Goal: Task Accomplishment & Management: Complete application form

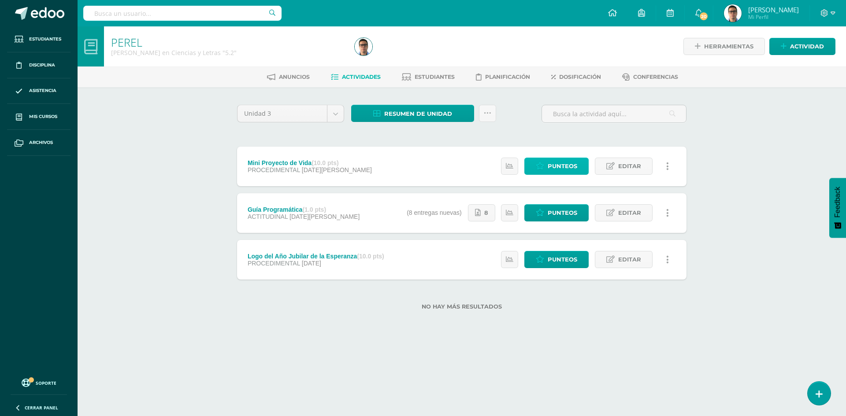
click at [548, 167] on link "Punteos" at bounding box center [556, 166] width 64 height 17
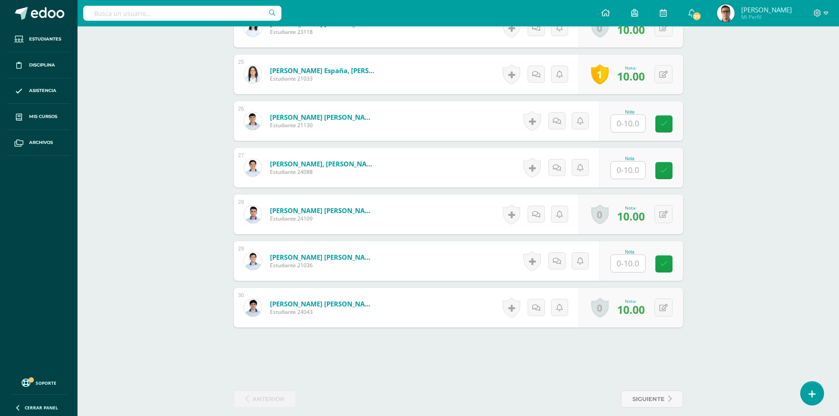
scroll to position [1381, 0]
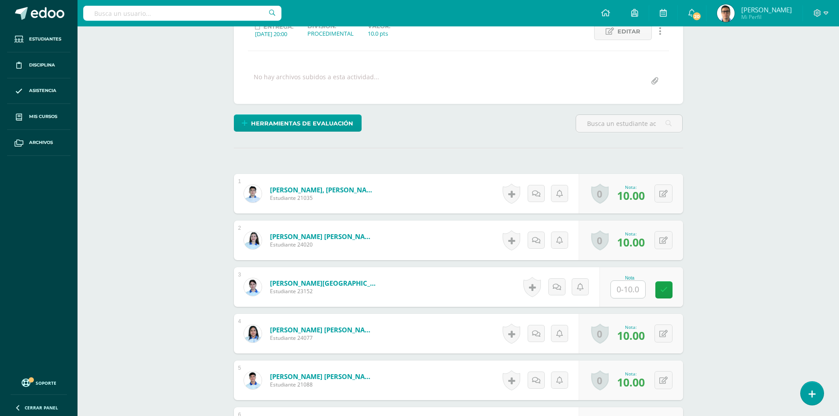
scroll to position [192, 0]
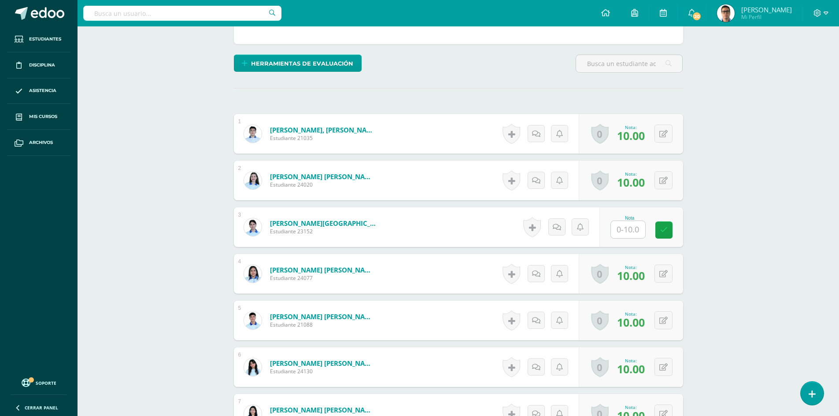
click at [638, 233] on input "text" at bounding box center [628, 229] width 34 height 17
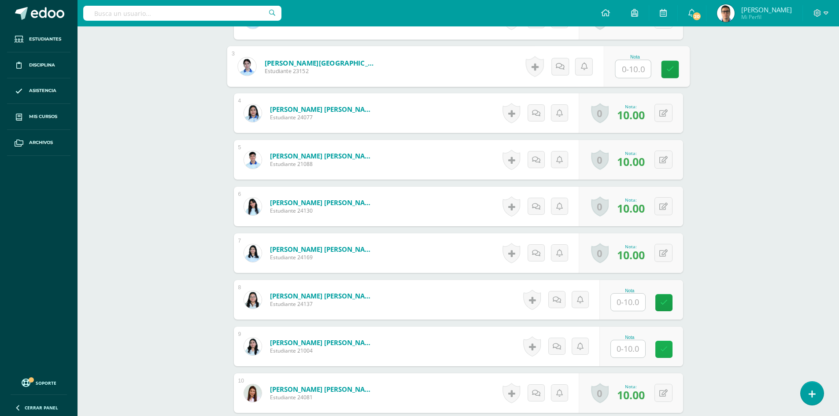
scroll to position [369, 0]
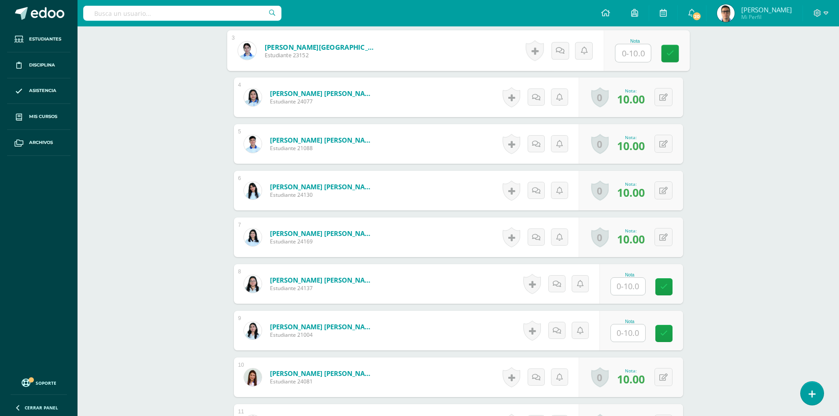
click at [636, 284] on input "text" at bounding box center [628, 286] width 34 height 17
click at [639, 285] on input "text" at bounding box center [628, 286] width 34 height 17
type input "10"
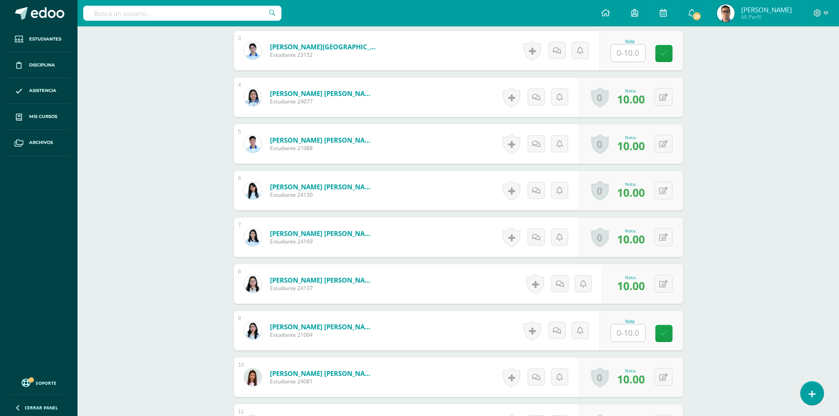
click at [627, 337] on input "text" at bounding box center [628, 333] width 34 height 17
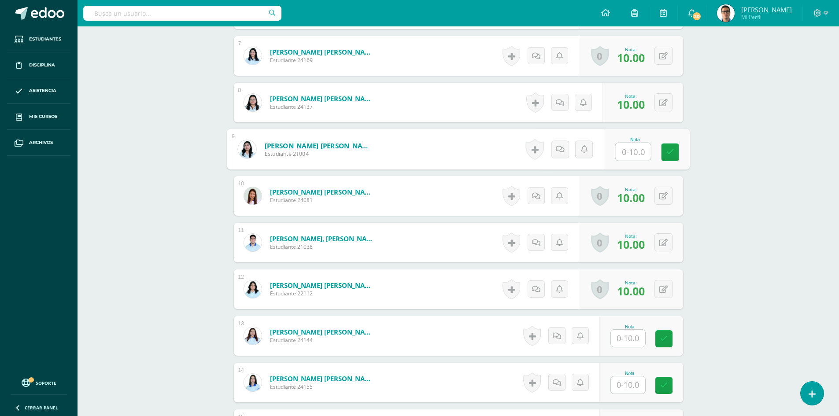
scroll to position [633, 0]
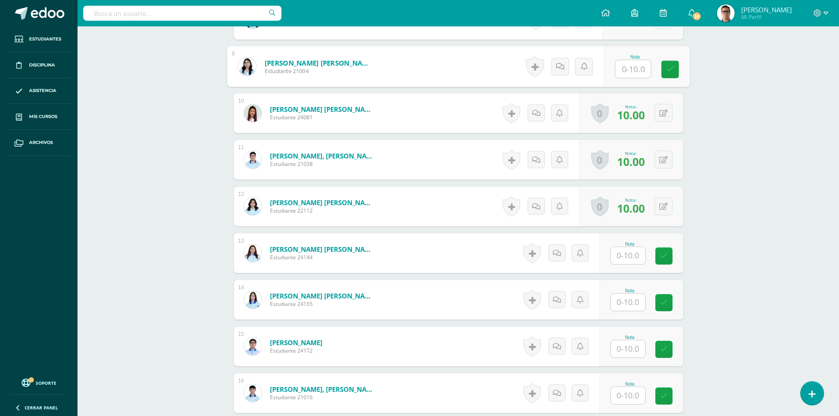
click at [629, 262] on input "text" at bounding box center [628, 255] width 34 height 17
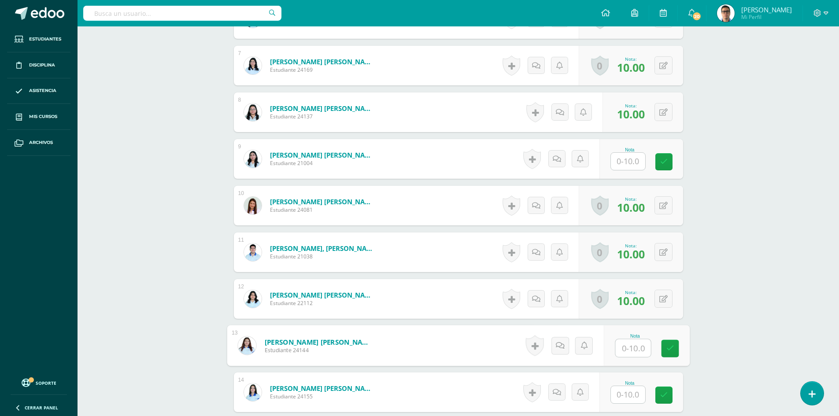
scroll to position [589, 0]
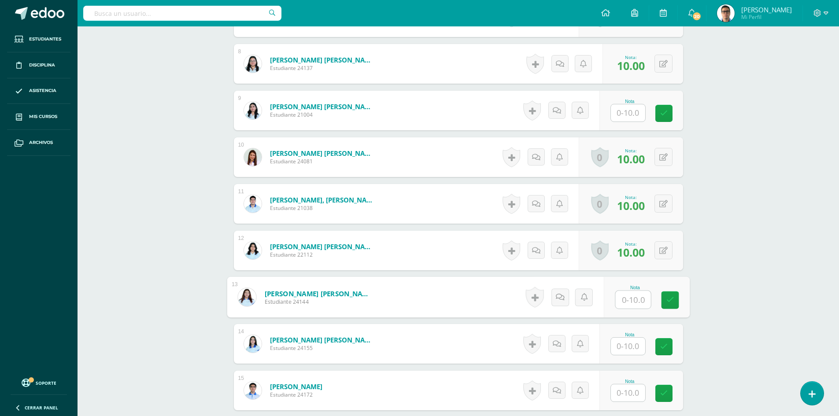
click at [641, 296] on input "text" at bounding box center [632, 300] width 35 height 18
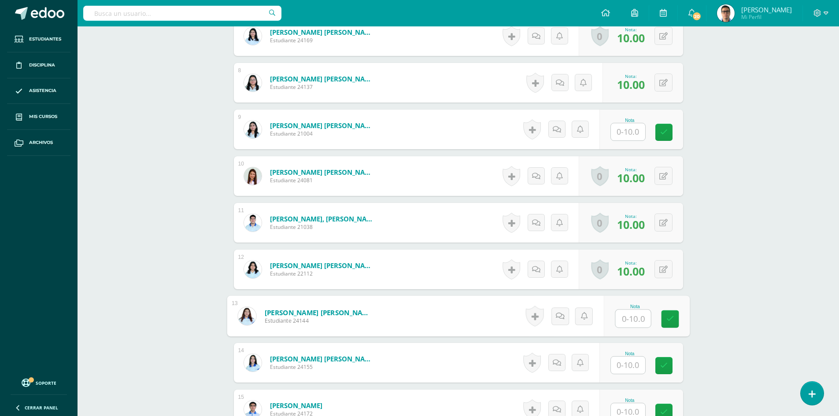
scroll to position [605, 0]
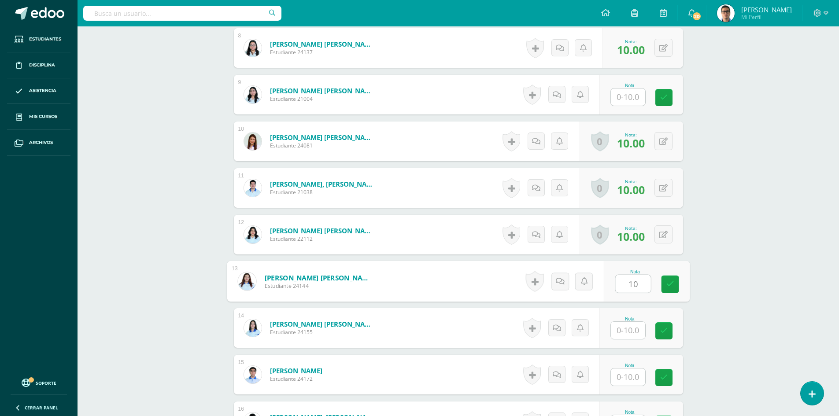
type input "10"
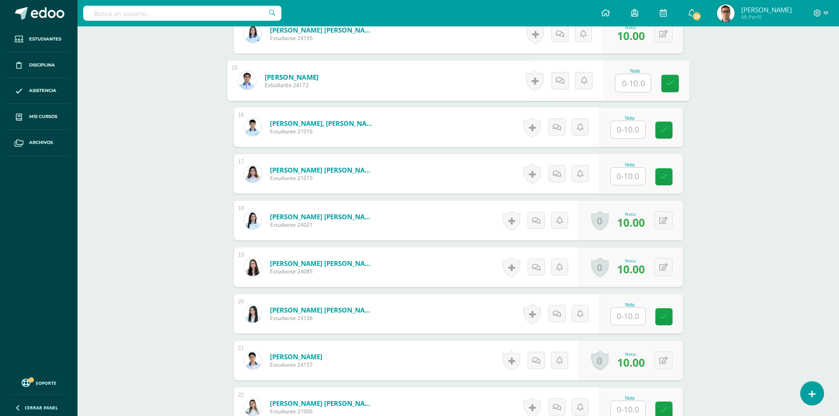
scroll to position [913, 0]
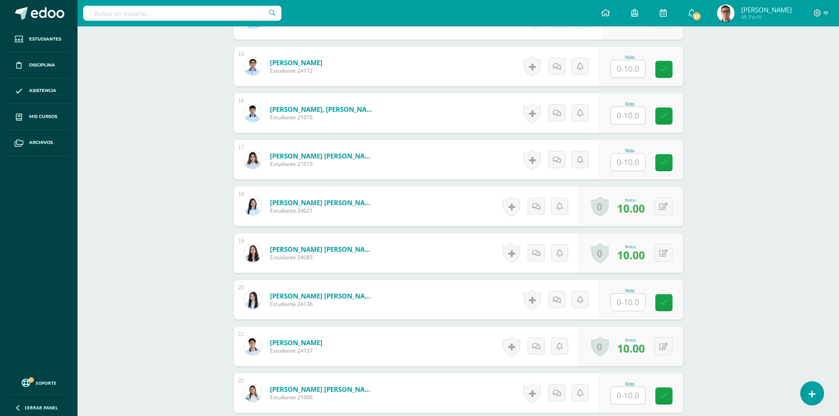
click at [137, 184] on div "PEREL Quinto Bachillerato en Ciencias y Letras "5.2" Herramientas Detalle de as…" at bounding box center [459, 117] width 762 height 2008
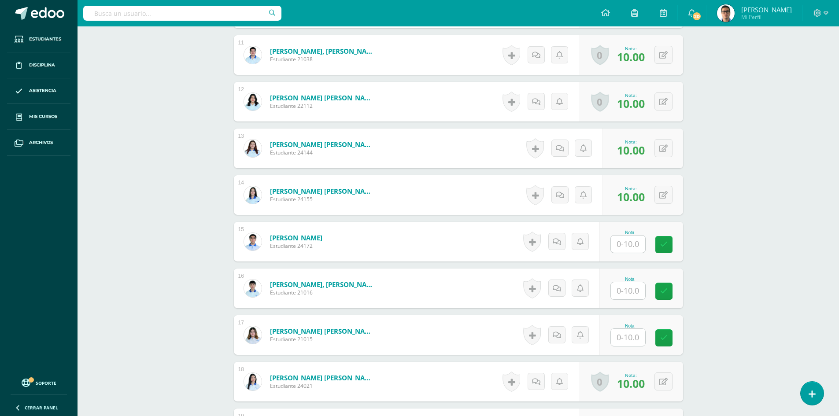
scroll to position [737, 0]
click at [637, 251] on input "text" at bounding box center [628, 245] width 34 height 17
click at [192, 225] on div "PEREL Quinto Bachillerato en Ciencias y Letras "5.2" Herramientas Detalle de as…" at bounding box center [459, 294] width 762 height 2008
click at [628, 245] on input "text" at bounding box center [628, 245] width 34 height 17
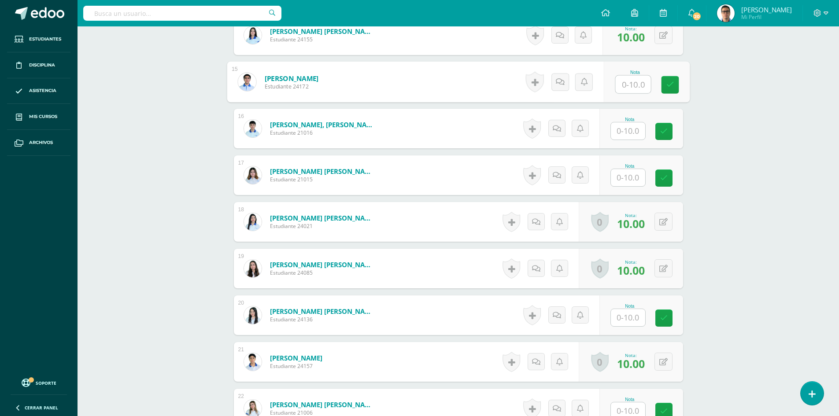
scroll to position [913, 0]
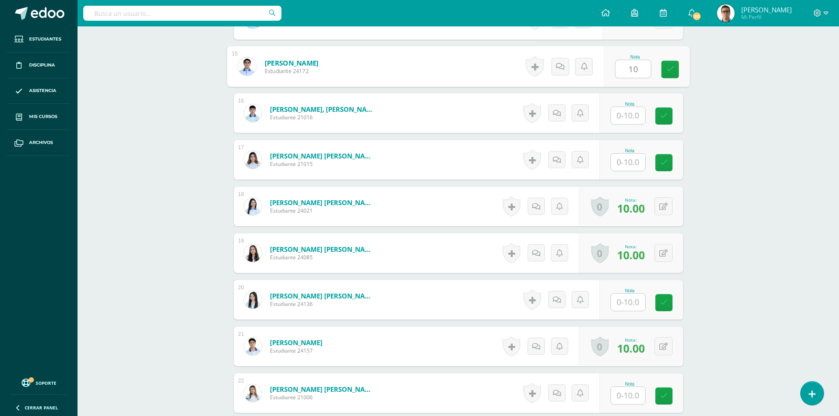
type input "10"
click at [770, 139] on div "PEREL Quinto Bachillerato en Ciencias y Letras "5.2" Herramientas Detalle de as…" at bounding box center [459, 117] width 762 height 2008
click at [637, 119] on input "text" at bounding box center [628, 115] width 34 height 17
type input "10"
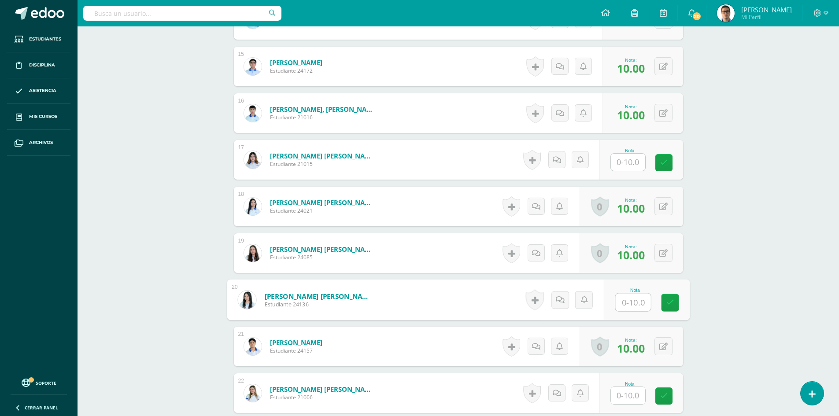
click at [626, 306] on input "text" at bounding box center [632, 303] width 35 height 18
type input "10"
click at [766, 279] on div "PEREL Quinto Bachillerato en Ciencias y Letras "5.2" Herramientas Detalle de as…" at bounding box center [459, 117] width 762 height 2008
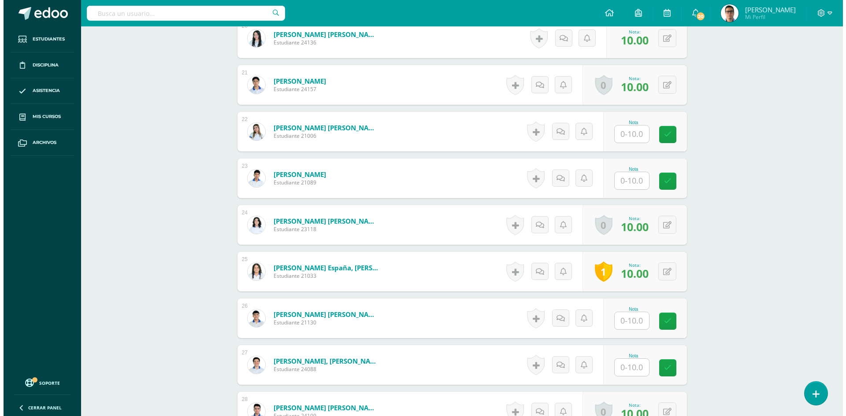
scroll to position [1221, 0]
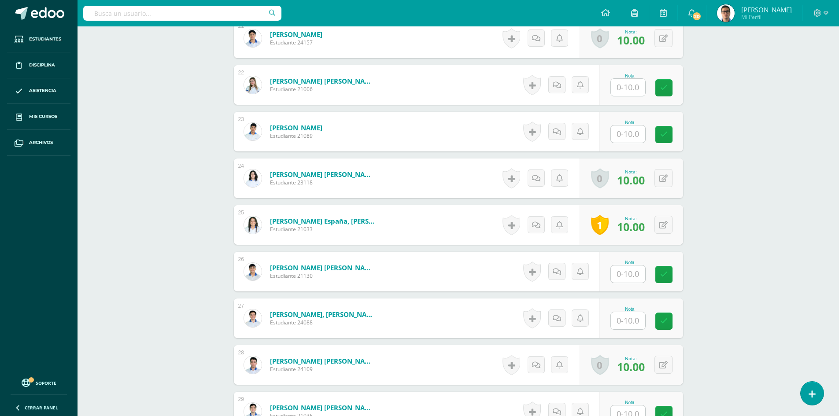
click at [627, 88] on input "text" at bounding box center [628, 87] width 34 height 17
click at [640, 135] on input "text" at bounding box center [632, 135] width 35 height 18
click at [628, 77] on div "Nota" at bounding box center [630, 76] width 39 height 5
click at [629, 92] on input "text" at bounding box center [628, 87] width 34 height 17
type input "10"
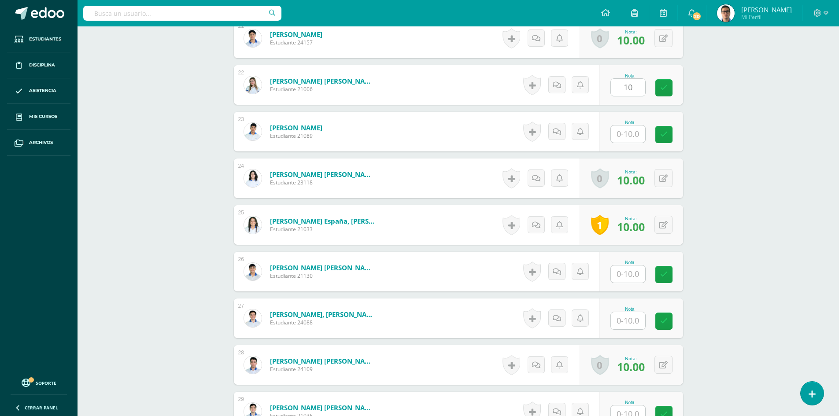
drag, startPoint x: 715, startPoint y: 95, endPoint x: 505, endPoint y: 96, distance: 210.6
click at [534, 90] on link at bounding box center [532, 85] width 18 height 20
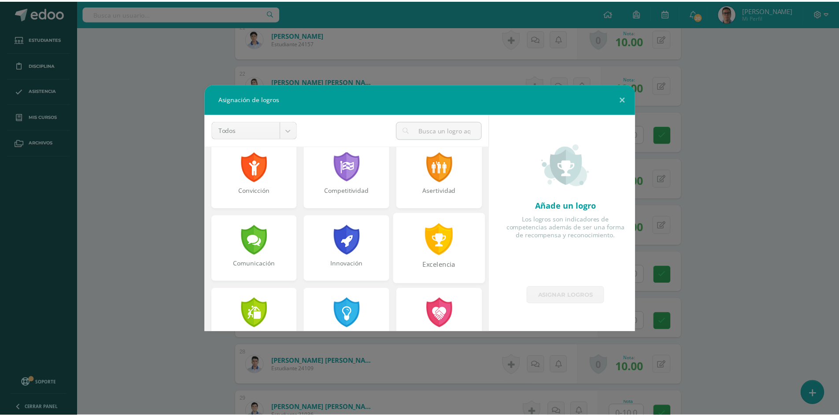
scroll to position [176, 0]
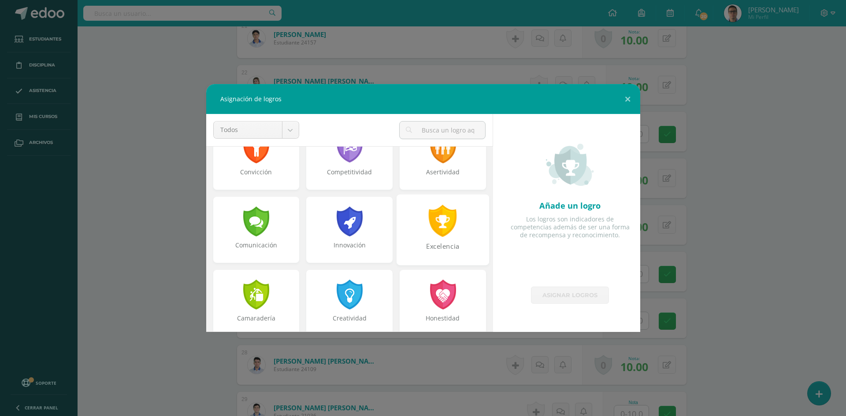
click at [436, 234] on div at bounding box center [443, 221] width 30 height 32
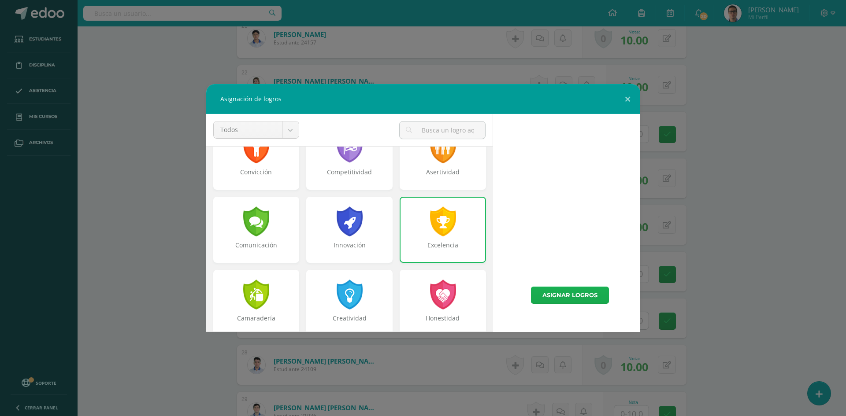
click at [591, 297] on link "Asignar logros" at bounding box center [570, 295] width 78 height 17
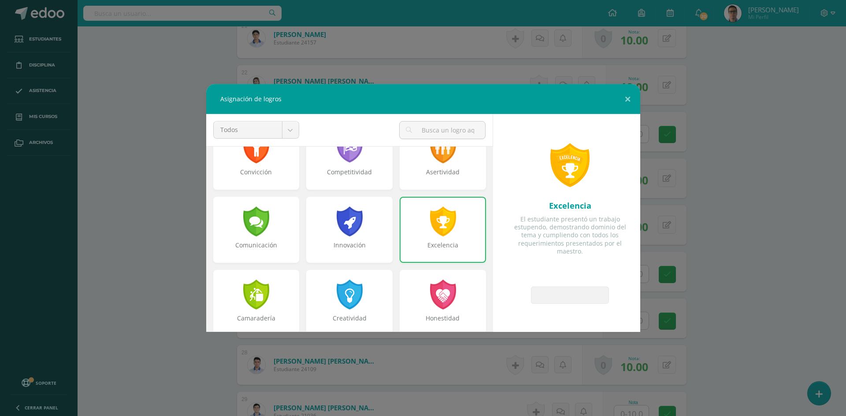
click at [746, 240] on div "Asignación de logros Todos Todos Respeto Pasión Trabajo original Autosuficienci…" at bounding box center [423, 208] width 839 height 248
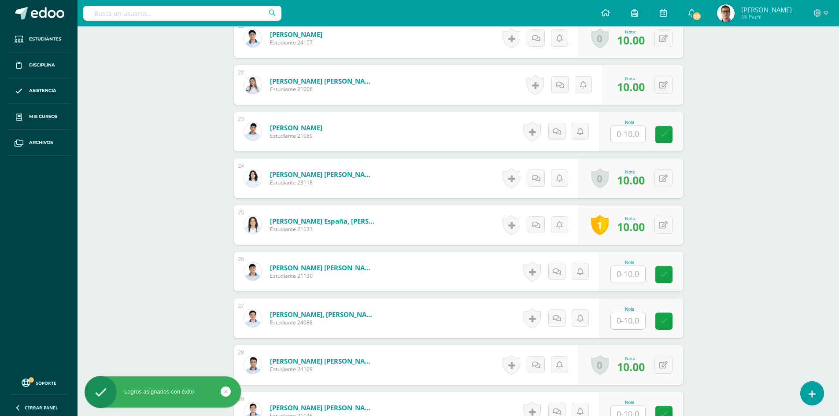
click at [624, 133] on input "text" at bounding box center [628, 134] width 34 height 17
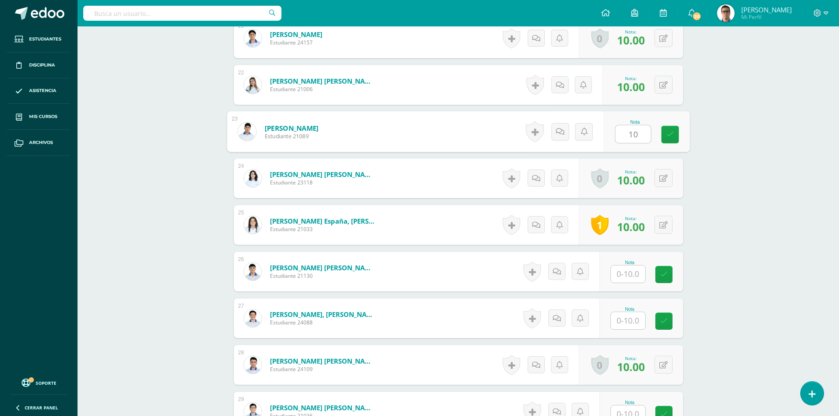
type input "10"
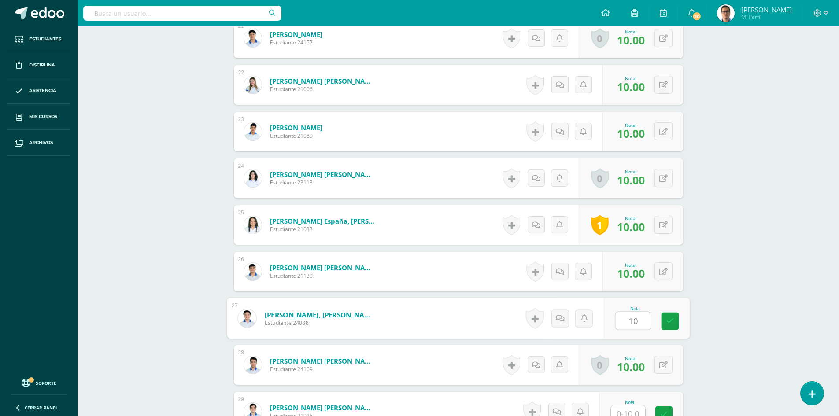
type input "10"
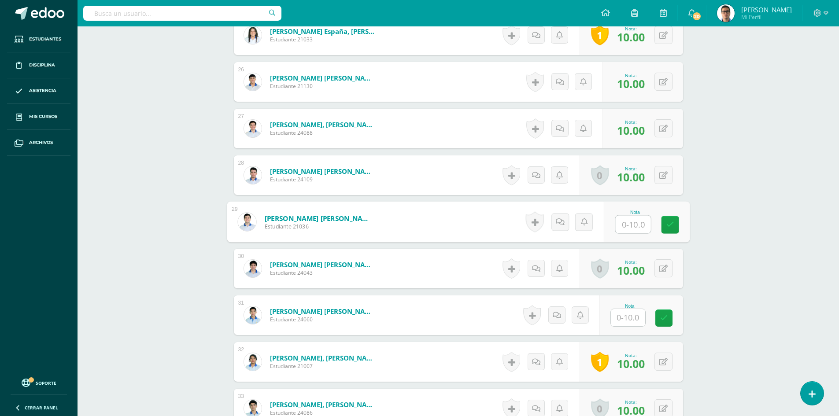
scroll to position [1398, 0]
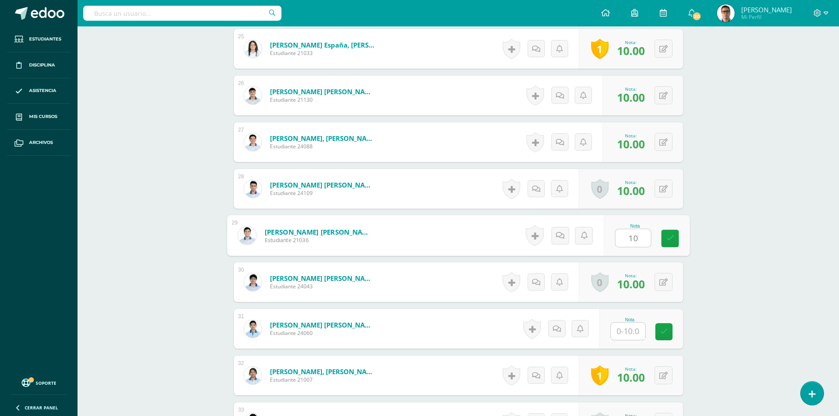
type input "10"
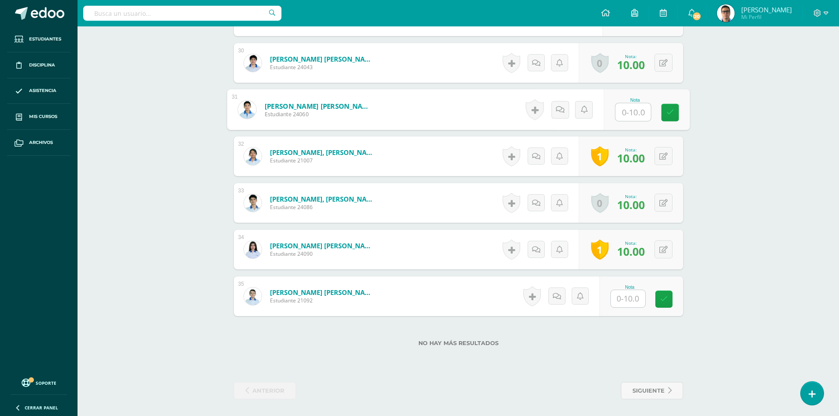
scroll to position [1618, 0]
click at [642, 303] on input "text" at bounding box center [628, 297] width 34 height 17
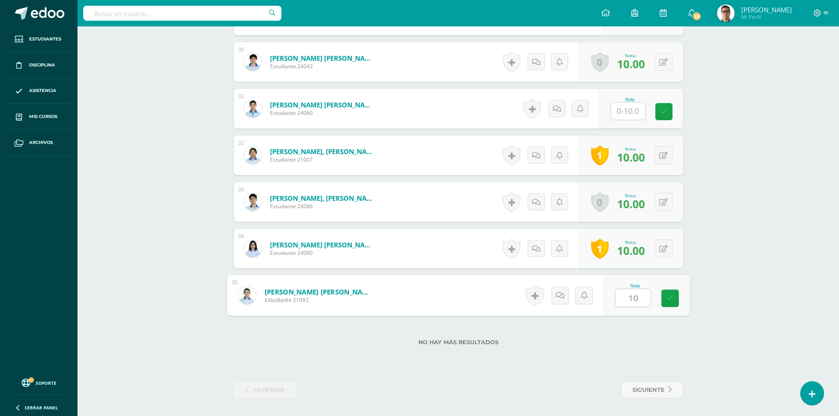
type input "10"
